Goal: Find specific page/section: Find specific page/section

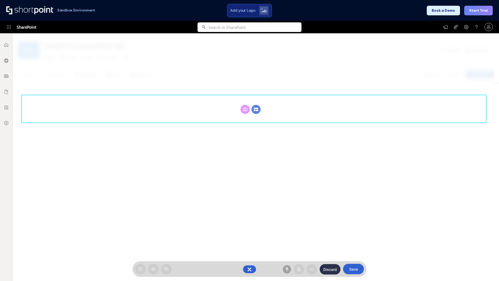
scroll to position [71, 0]
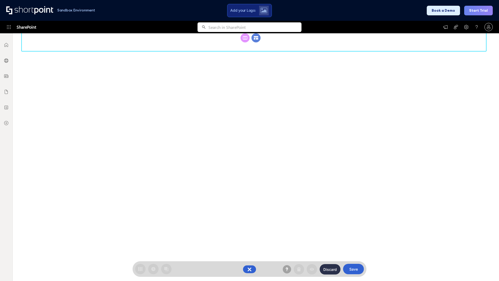
click at [256, 42] on circle at bounding box center [256, 37] width 9 height 9
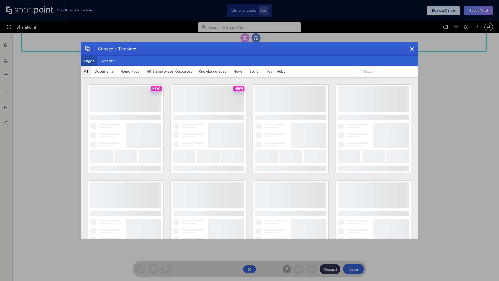
scroll to position [0, 0]
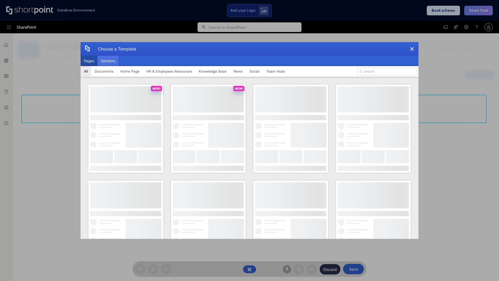
click at [108, 61] on button "Sections" at bounding box center [107, 61] width 21 height 10
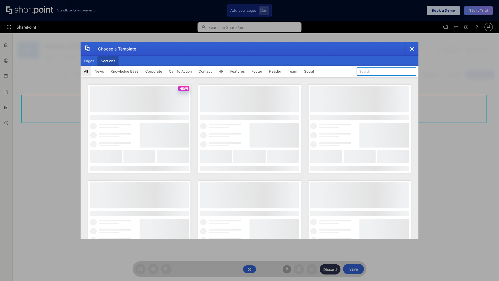
type input "Events"
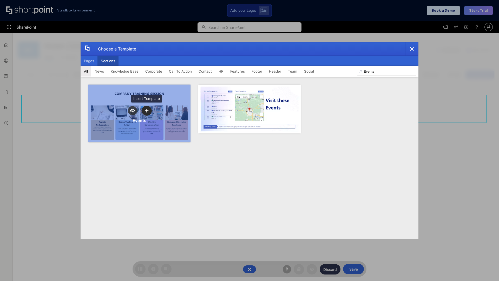
click at [147, 110] on icon "template selector" at bounding box center [147, 111] width 4 height 4
